Goal: Browse casually

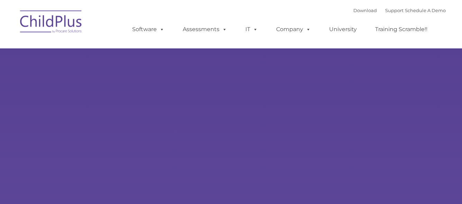
type input ""
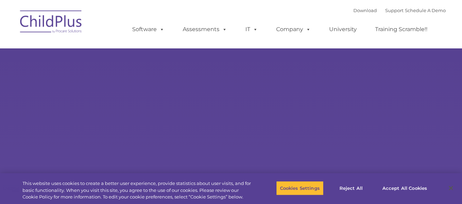
select select "MEDIUM"
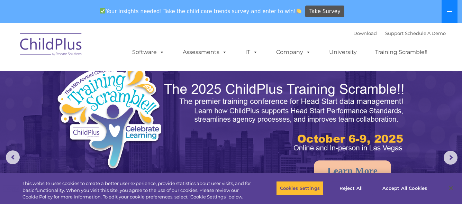
click at [449, 11] on icon at bounding box center [449, 11] width 5 height 1
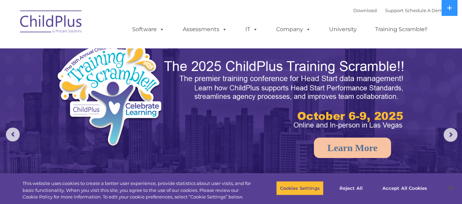
click at [392, 19] on ul "Software ChildPlus: The original and most widely-used Head Start data managemen…" at bounding box center [281, 30] width 327 height 28
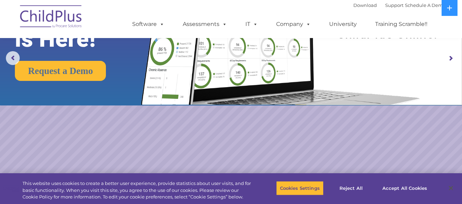
scroll to position [73, 0]
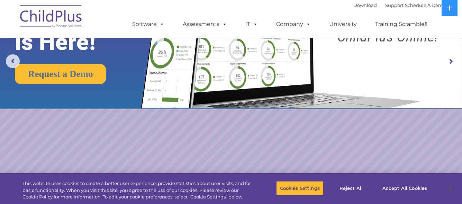
click at [450, 58] on rs-arrow at bounding box center [450, 62] width 14 height 14
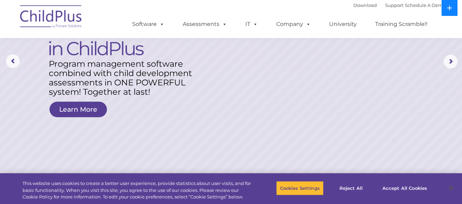
click at [450, 7] on icon at bounding box center [449, 8] width 5 height 5
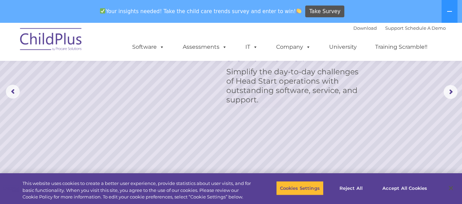
scroll to position [0, 0]
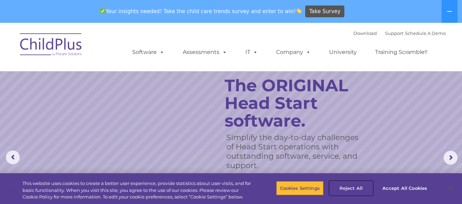
click at [348, 186] on button "Reject All" at bounding box center [350, 188] width 43 height 15
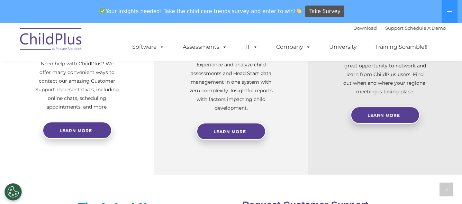
scroll to position [311, 0]
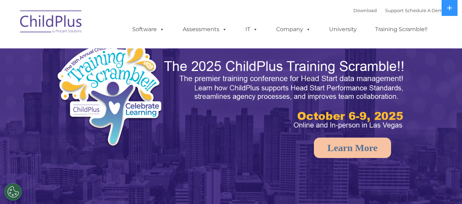
select select "MEDIUM"
